Goal: Task Accomplishment & Management: Complete application form

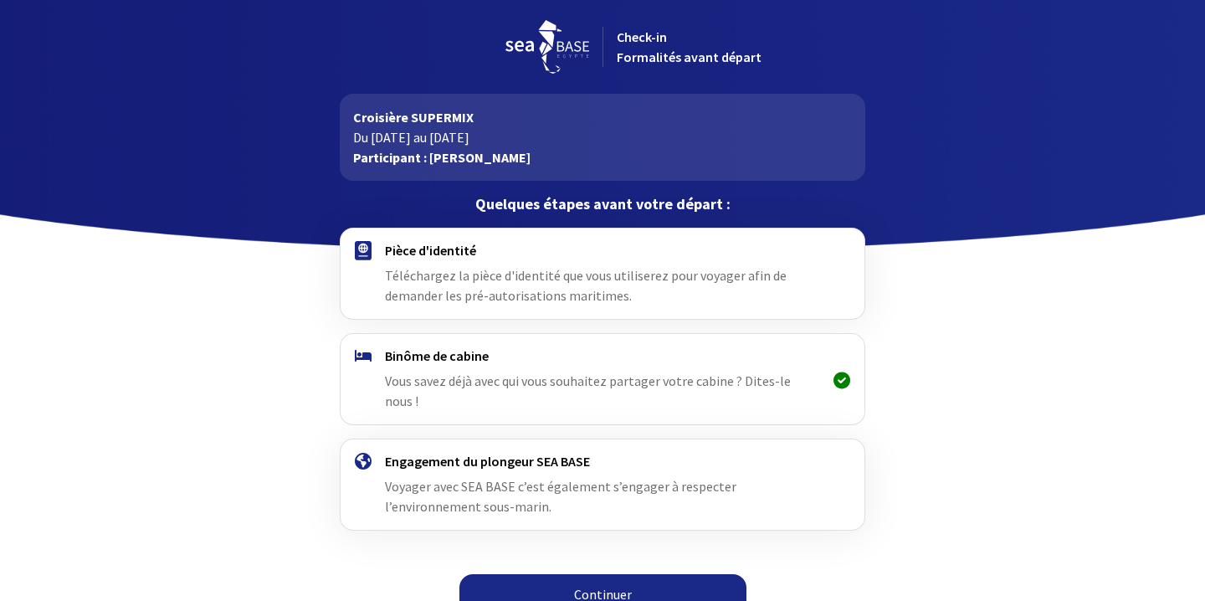
click at [480, 275] on span "Téléchargez la pièce d'identité que vous utiliserez pour voyager afin de demand…" at bounding box center [586, 285] width 402 height 37
click at [360, 249] on img at bounding box center [363, 250] width 17 height 19
click at [535, 574] on link "Continuer" at bounding box center [602, 594] width 287 height 40
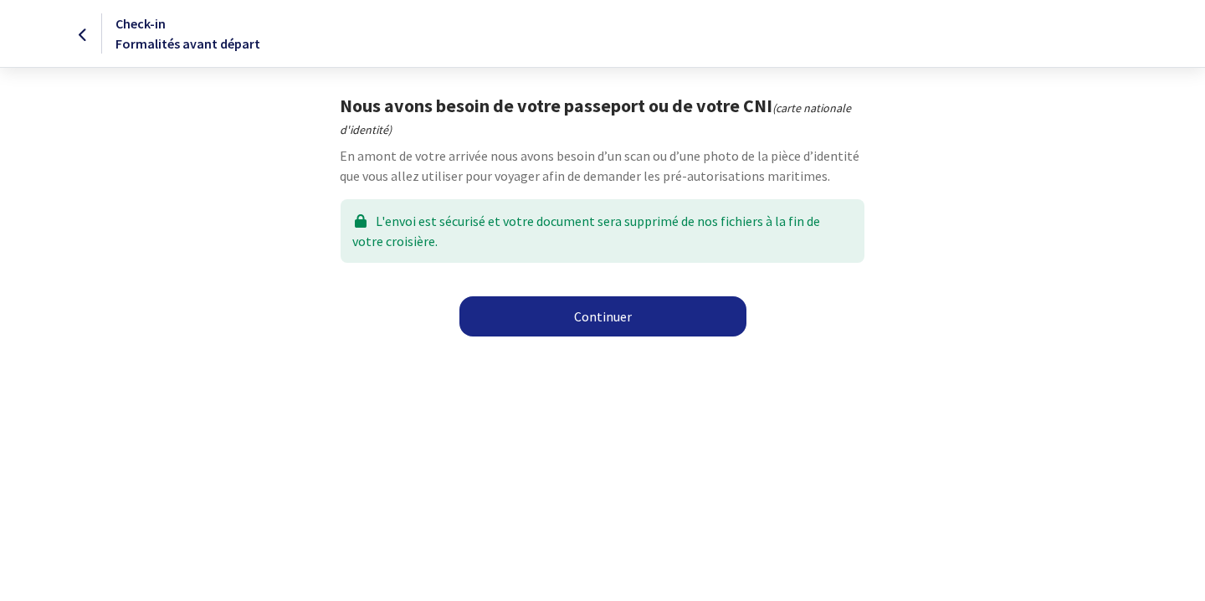
click at [556, 318] on link "Continuer" at bounding box center [602, 316] width 287 height 40
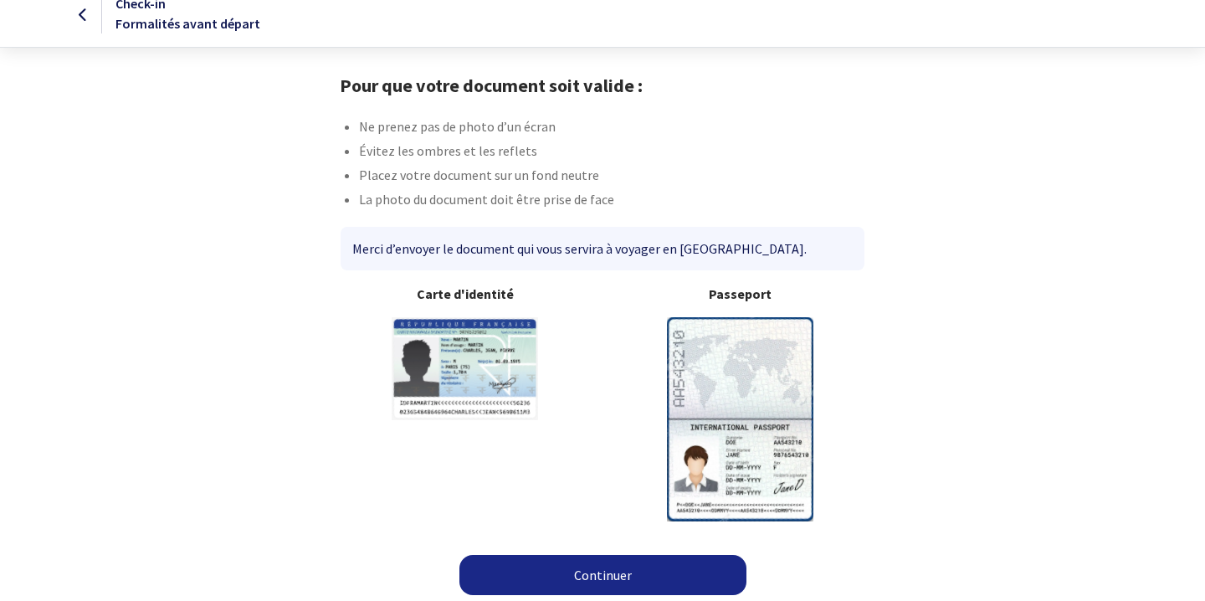
scroll to position [24, 0]
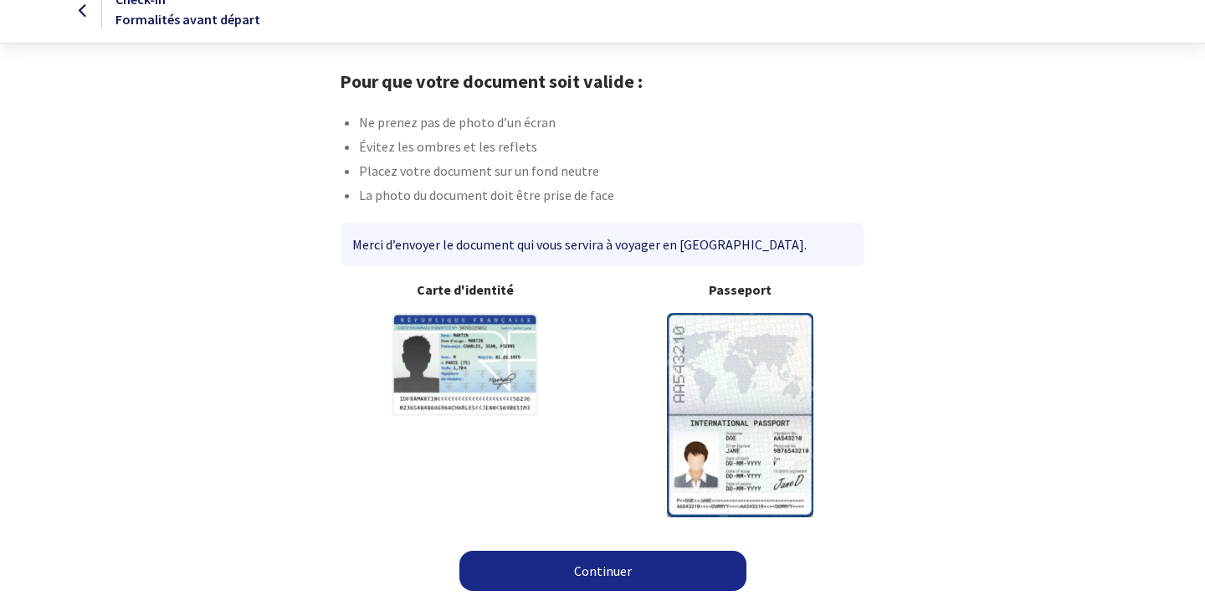
click at [710, 433] on img at bounding box center [740, 414] width 146 height 203
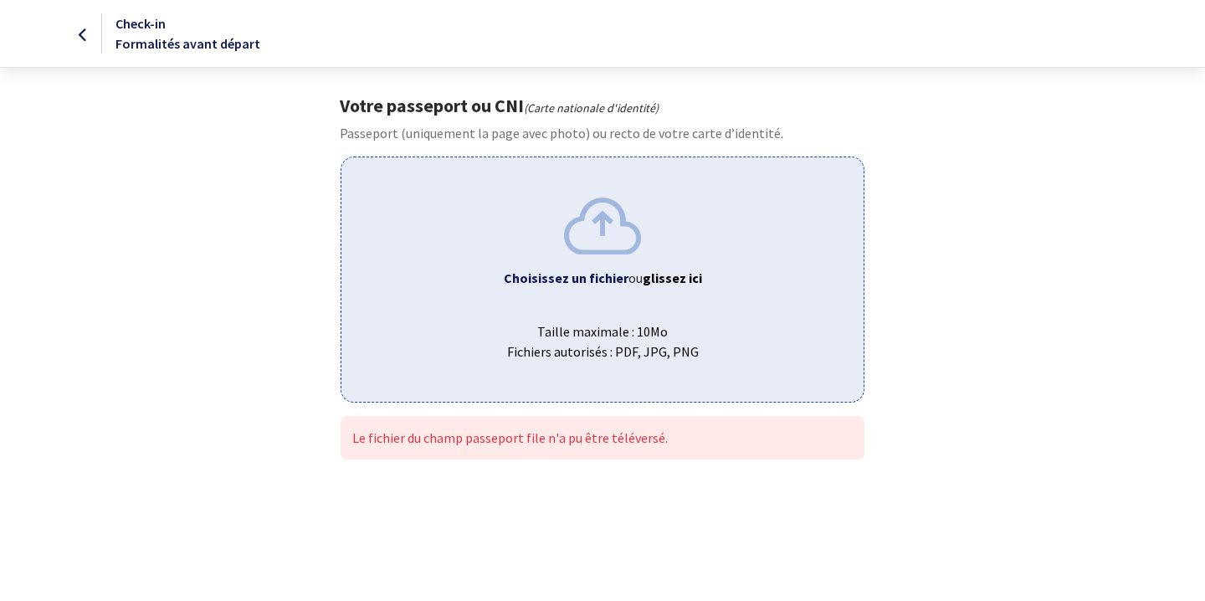
click at [591, 234] on img at bounding box center [602, 226] width 77 height 56
click at [553, 253] on div "Choisissez un fichier ou glissez ici Taille maximale : 10Mo Fichiers autorisés …" at bounding box center [602, 279] width 523 height 245
click at [689, 314] on span "Taille maximale : 10Mo Fichiers autorisés : PDF, JPG, PNG" at bounding box center [602, 335] width 495 height 54
click at [727, 312] on span "Taille maximale : 10Mo Fichiers autorisés : PDF, JPG, PNG" at bounding box center [602, 335] width 495 height 54
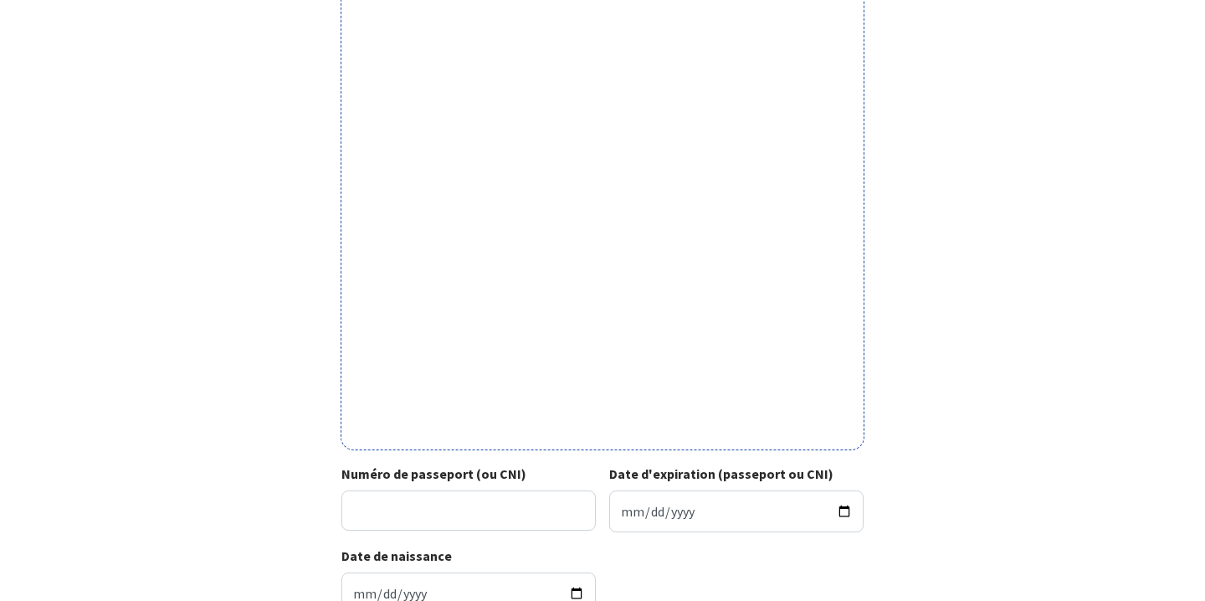
scroll to position [381, 0]
click at [463, 519] on input "Numéro de passeport (ou CNI)" at bounding box center [468, 512] width 254 height 40
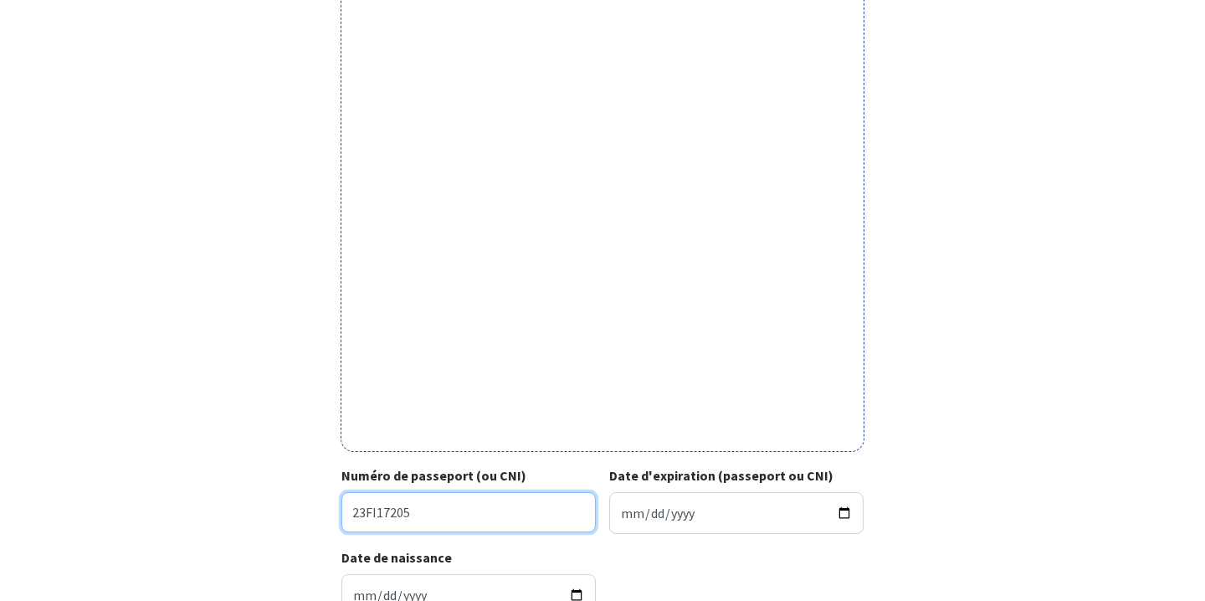
type input "23FI17205"
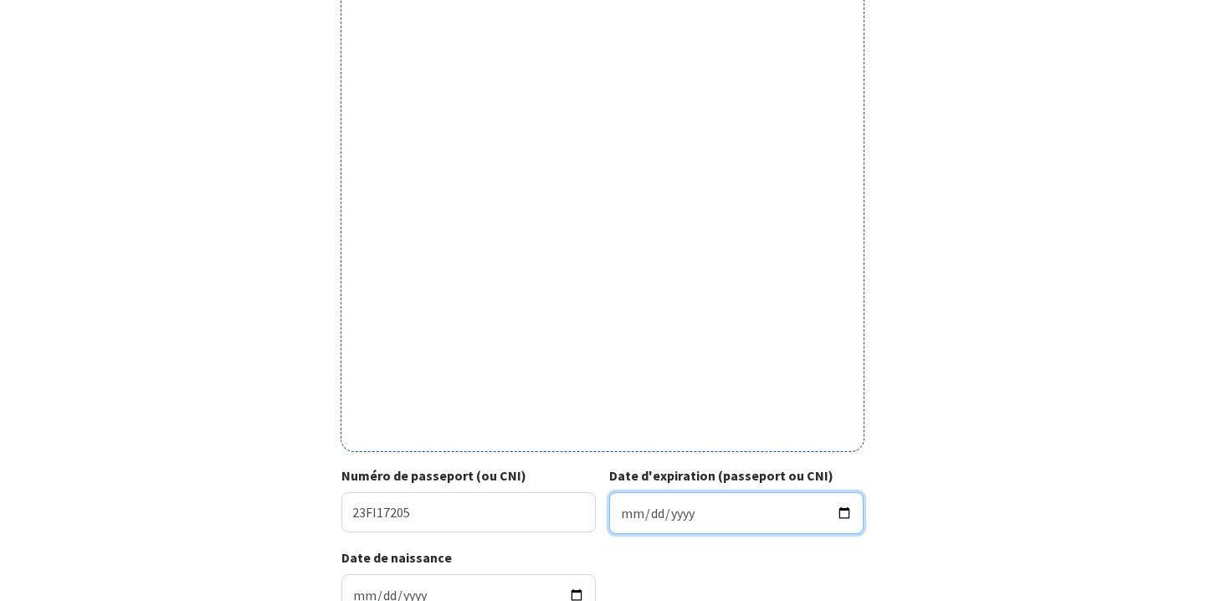
click at [655, 513] on input "Date d'expiration (passeport ou CNI)" at bounding box center [736, 513] width 254 height 42
click at [624, 522] on input "Date d'expiration (passeport ou CNI)" at bounding box center [736, 513] width 254 height 42
type input "0001-07-22"
type input "2034-07-22"
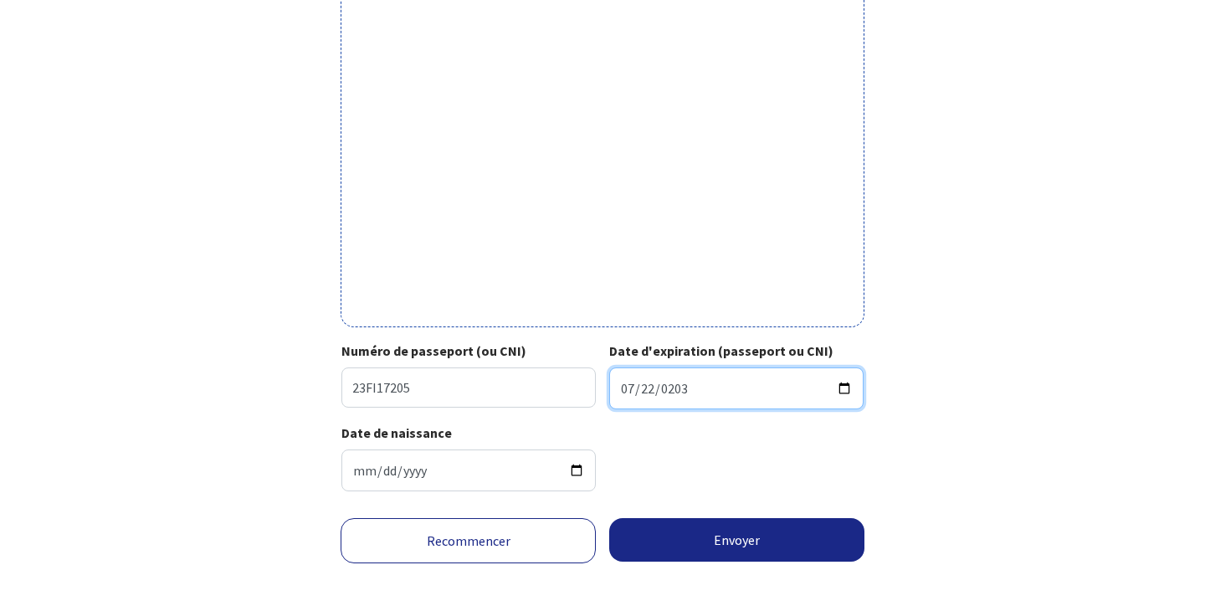
scroll to position [516, 0]
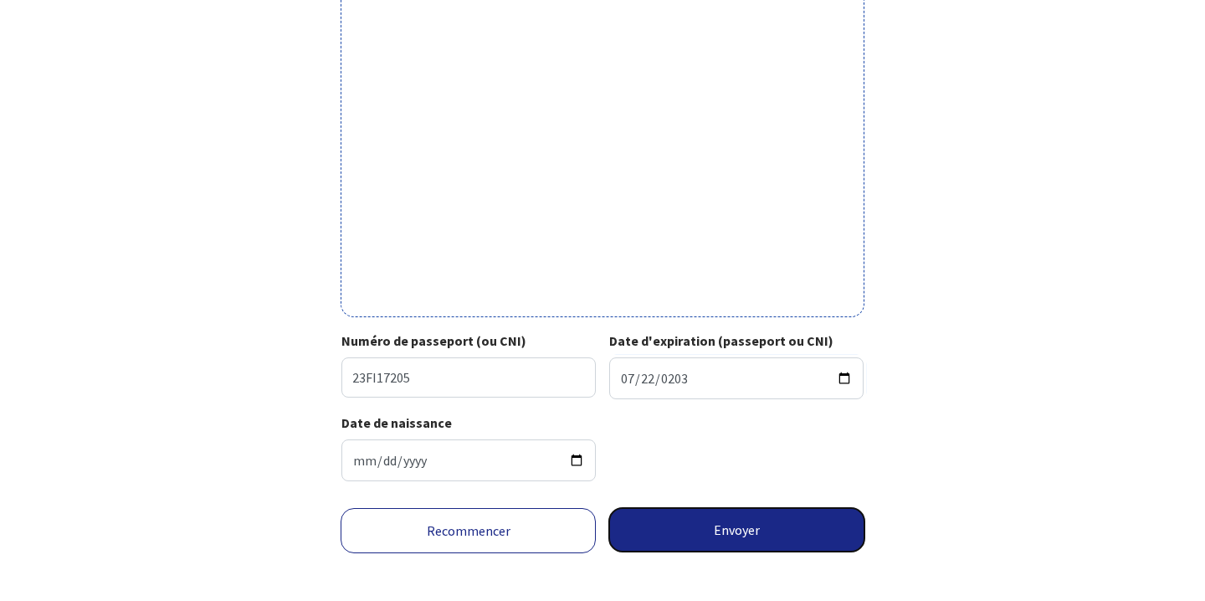
click at [751, 536] on button "Envoyer" at bounding box center [736, 530] width 255 height 44
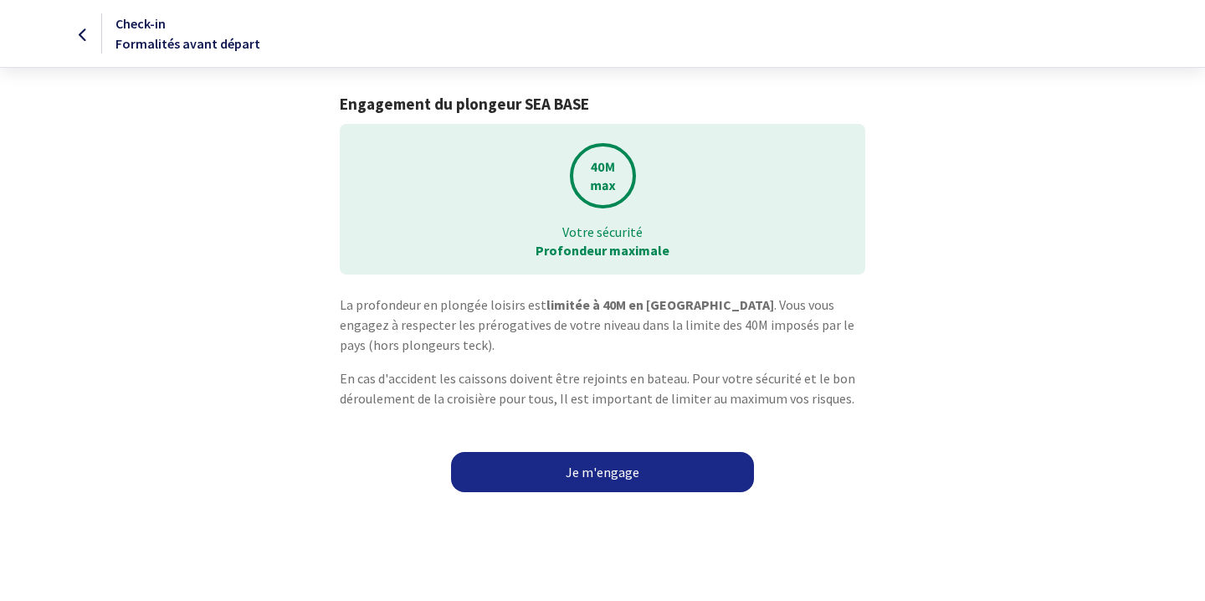
click at [638, 471] on link "Je m'engage" at bounding box center [602, 472] width 303 height 40
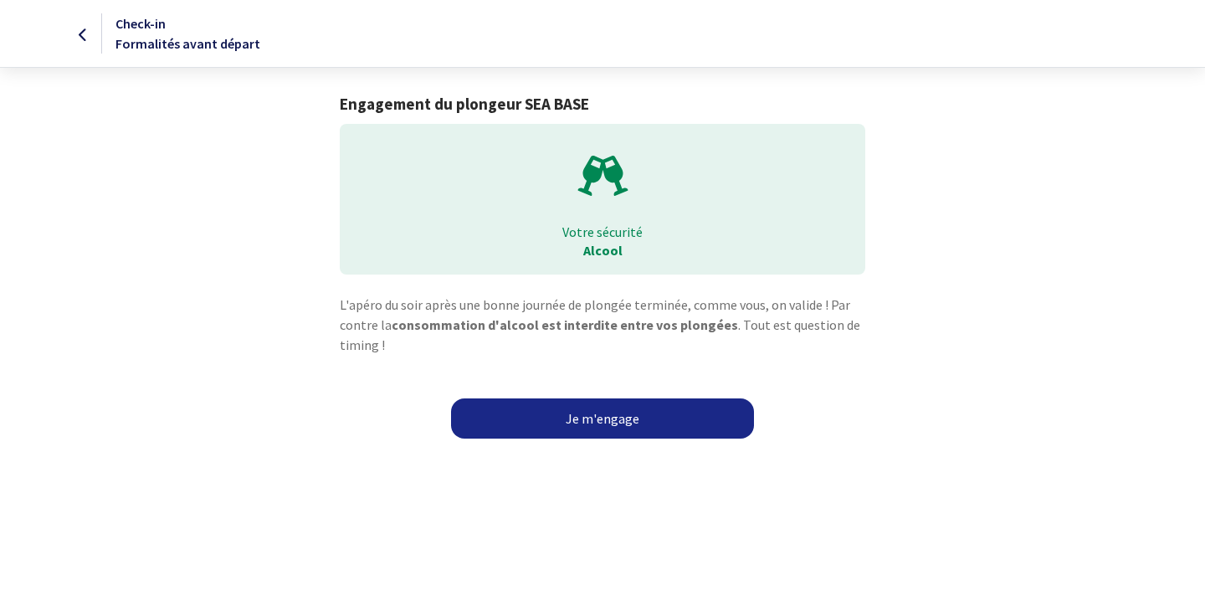
click at [617, 423] on link "Je m'engage" at bounding box center [602, 418] width 303 height 40
click at [590, 418] on link "Je m'engage" at bounding box center [602, 418] width 303 height 40
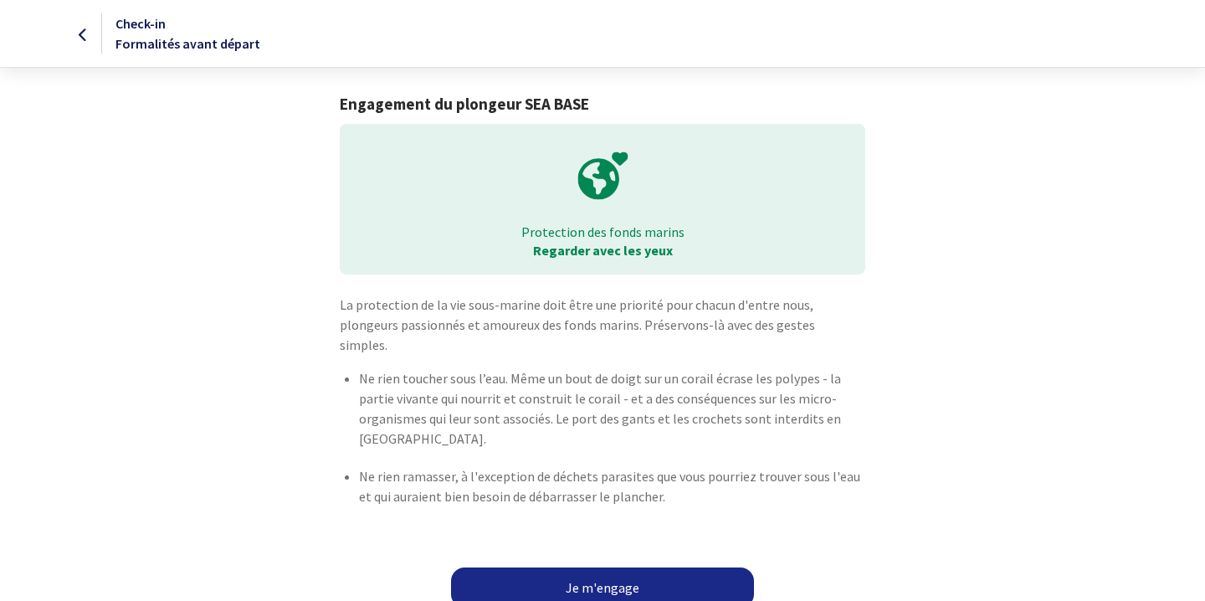
click at [640, 567] on link "Je m'engage" at bounding box center [602, 587] width 303 height 40
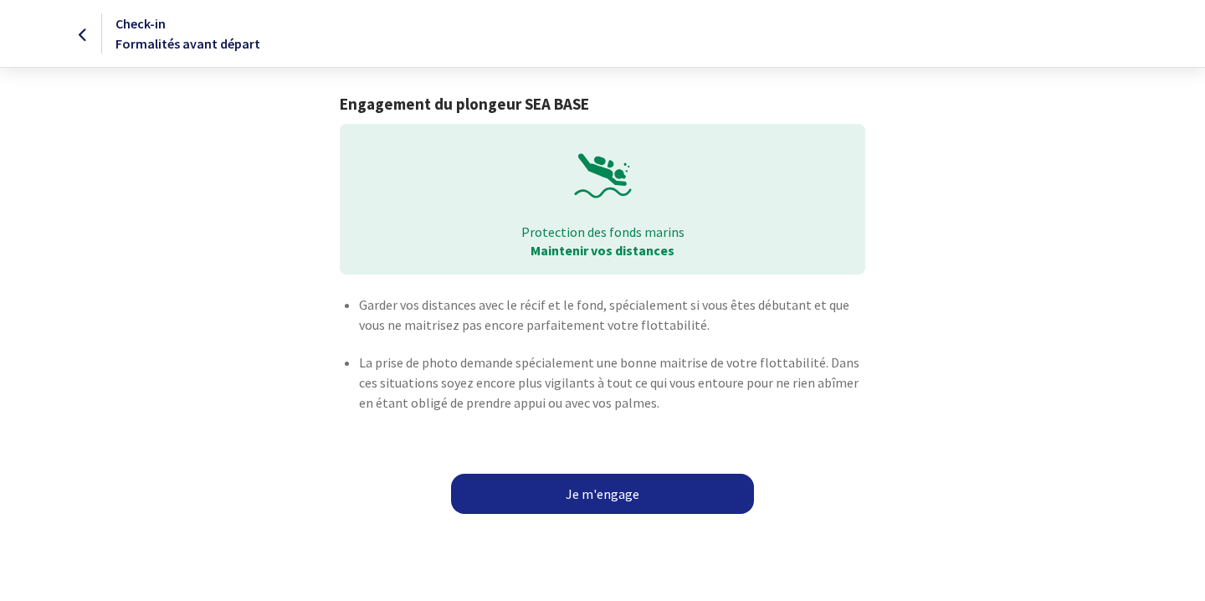
click at [622, 501] on link "Je m'engage" at bounding box center [602, 494] width 303 height 40
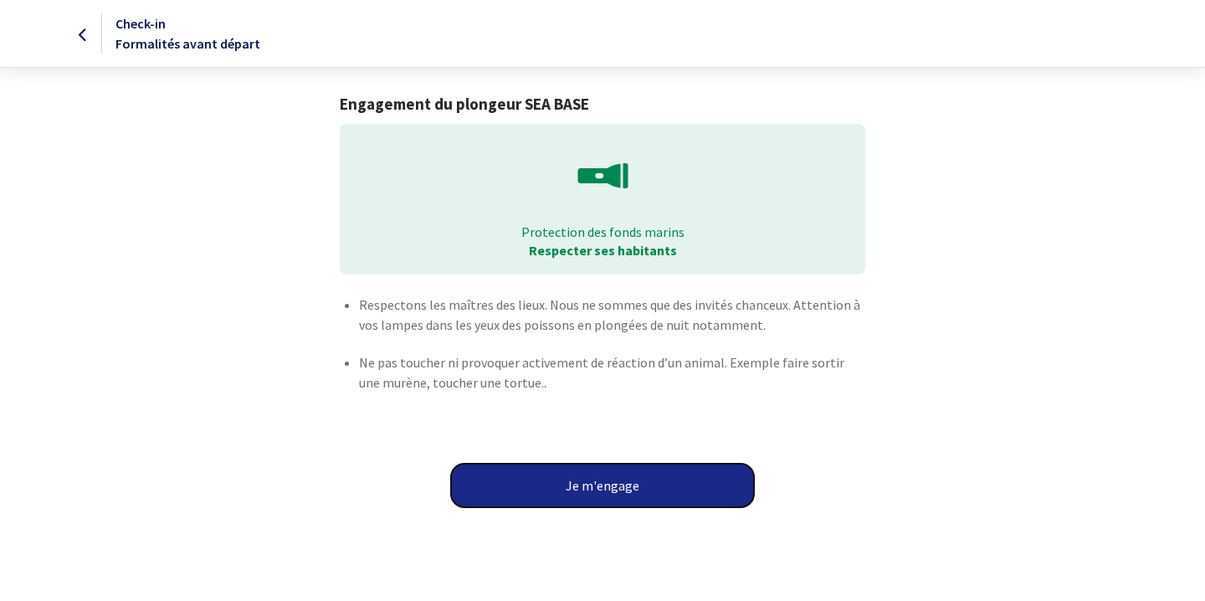
click at [622, 501] on button "Je m'engage" at bounding box center [602, 486] width 303 height 44
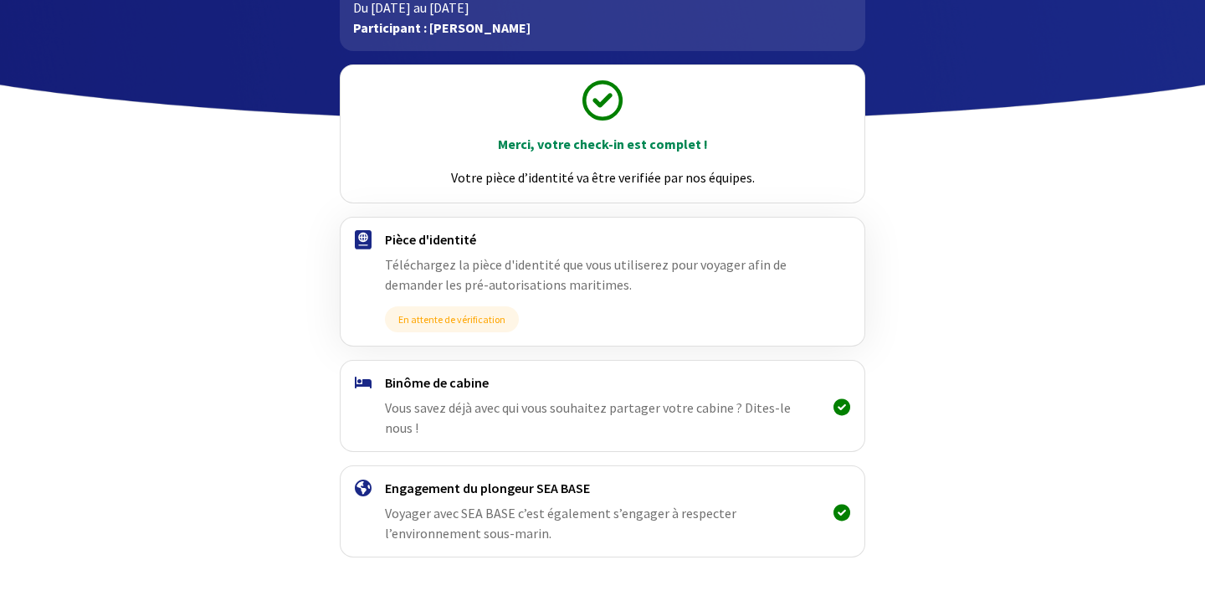
scroll to position [160, 0]
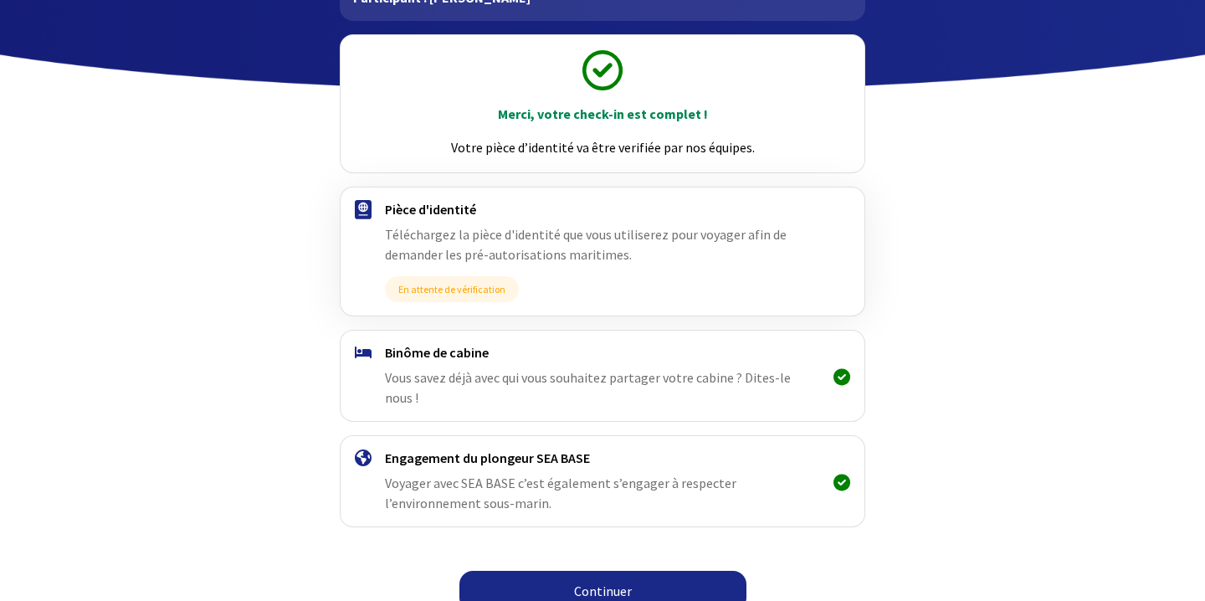
click at [622, 571] on link "Continuer" at bounding box center [602, 591] width 287 height 40
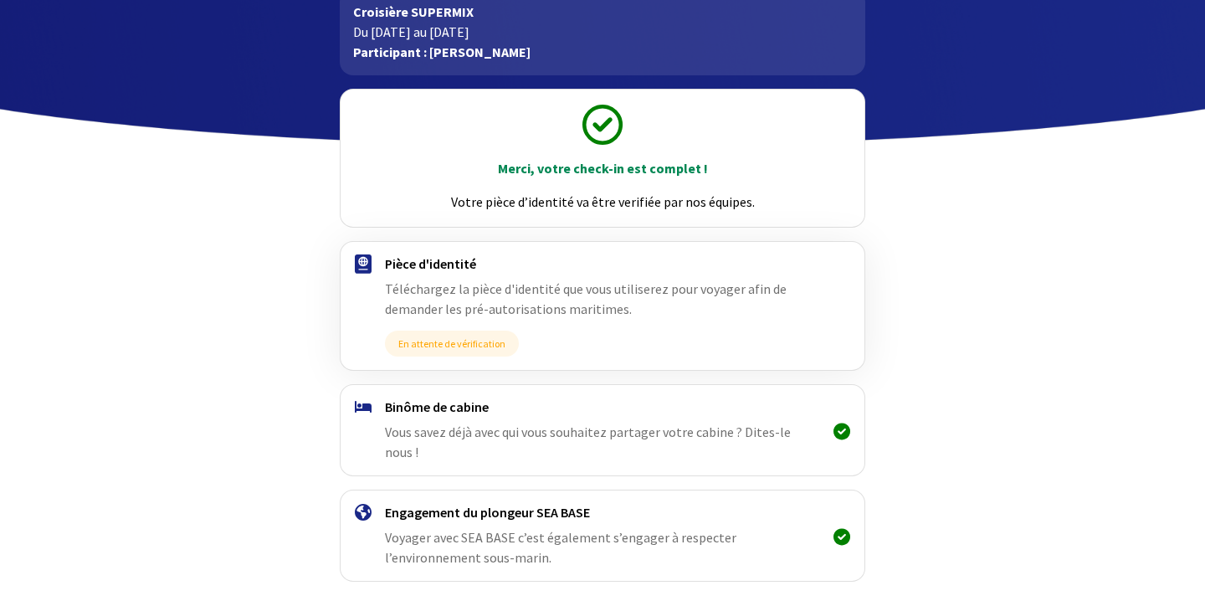
scroll to position [160, 0]
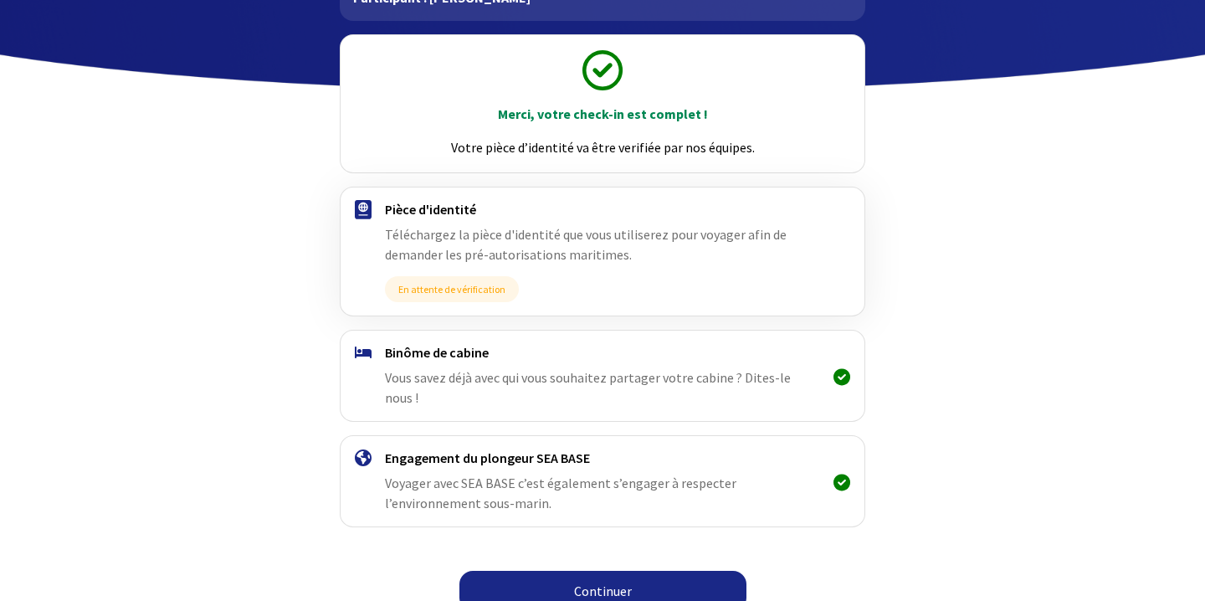
click at [611, 571] on link "Continuer" at bounding box center [602, 591] width 287 height 40
